Goal: Task Accomplishment & Management: Use online tool/utility

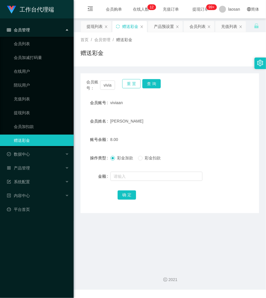
click at [137, 81] on button "重 置" at bounding box center [131, 83] width 18 height 9
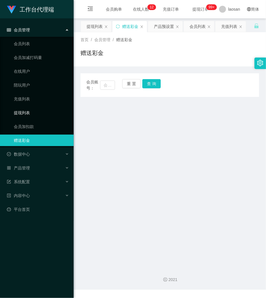
click at [28, 114] on link "提现列表" at bounding box center [41, 113] width 55 height 12
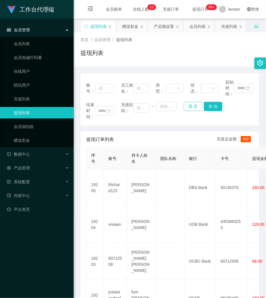
click at [185, 105] on button "重 置" at bounding box center [193, 106] width 18 height 9
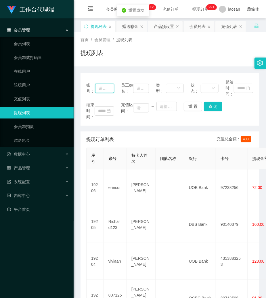
drag, startPoint x: 106, startPoint y: 89, endPoint x: 110, endPoint y: 89, distance: 3.5
click at [106, 89] on input "text" at bounding box center [104, 88] width 19 height 9
paste input "80707939"
type input "80707939"
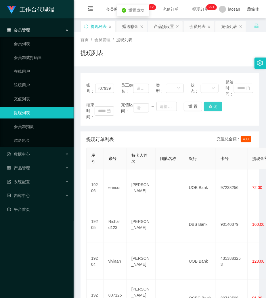
scroll to position [0, 0]
click at [216, 107] on button "查 询" at bounding box center [213, 106] width 18 height 9
click at [216, 107] on div "结束时间： 充值区间： ~ 重 置 查 询" at bounding box center [169, 111] width 167 height 18
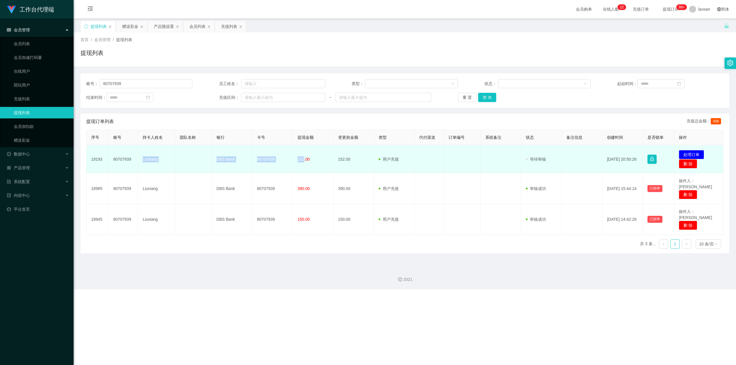
drag, startPoint x: 141, startPoint y: 156, endPoint x: 303, endPoint y: 162, distance: 162.0
click at [266, 162] on tr "19193 80707939 Liuxiang DBS Bank 80707939 152.00 152.00 用户充值 人工扣款 审核驳回 审核成功 等待审…" at bounding box center [405, 160] width 637 height 28
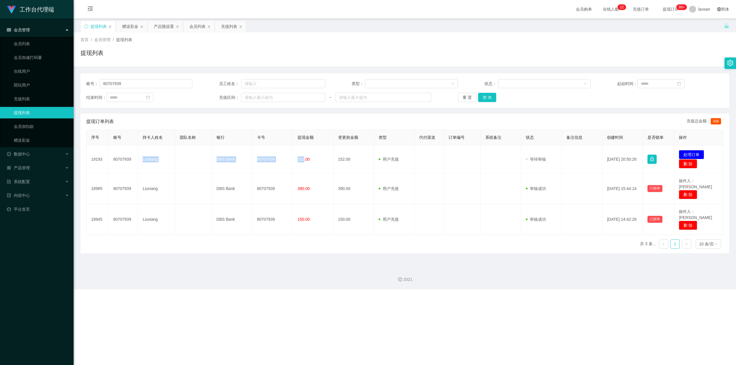
copy tr "Liuxiang DBS Bank 80707939 152"
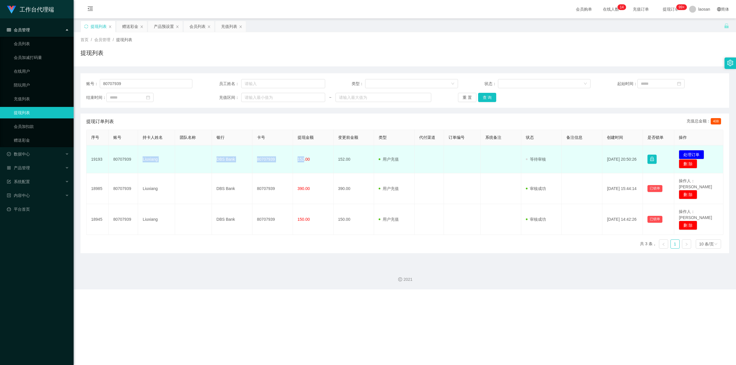
click at [266, 159] on td "80707939" at bounding box center [273, 160] width 41 height 28
click at [140, 154] on td "Liuxiang" at bounding box center [156, 160] width 37 height 28
drag, startPoint x: 141, startPoint y: 161, endPoint x: 303, endPoint y: 162, distance: 161.6
click at [266, 162] on tr "19193 80707939 Liuxiang DBS Bank 80707939 152.00 152.00 用户充值 人工扣款 审核驳回 审核成功 等待审…" at bounding box center [405, 160] width 637 height 28
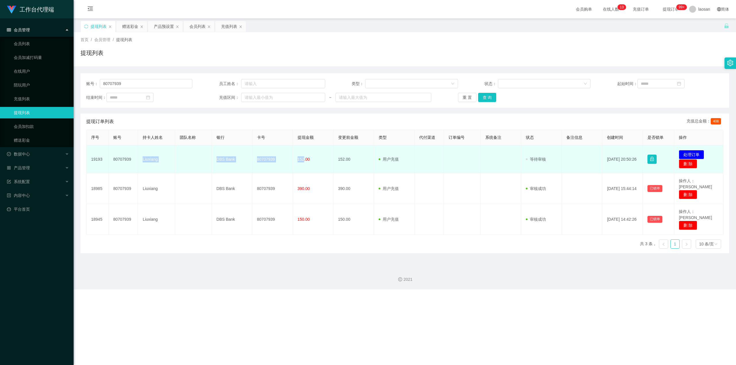
copy tr "Liuxiang DBS Bank 80707939 152"
click at [266, 152] on button "处理订单" at bounding box center [691, 154] width 25 height 9
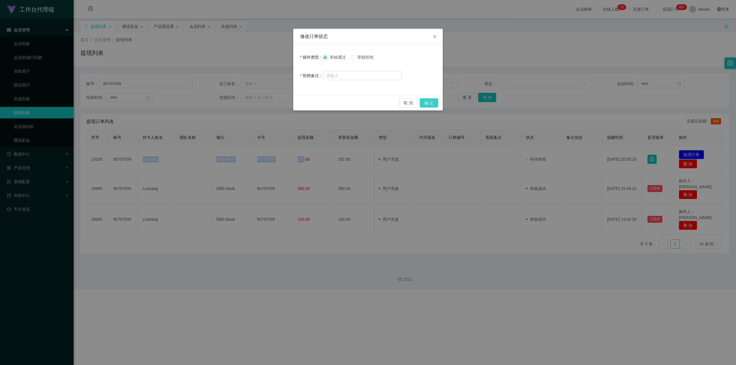
click at [266, 102] on button "确 定" at bounding box center [429, 102] width 18 height 9
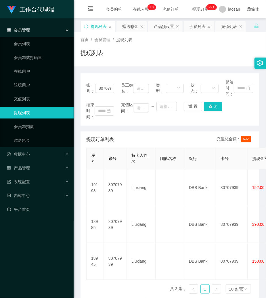
drag, startPoint x: 193, startPoint y: 47, endPoint x: 175, endPoint y: 36, distance: 21.4
click at [192, 48] on div "首页 / 会员管理 / 提现列表 / 提现列表" at bounding box center [170, 49] width 179 height 25
